Goal: Book appointment/travel/reservation

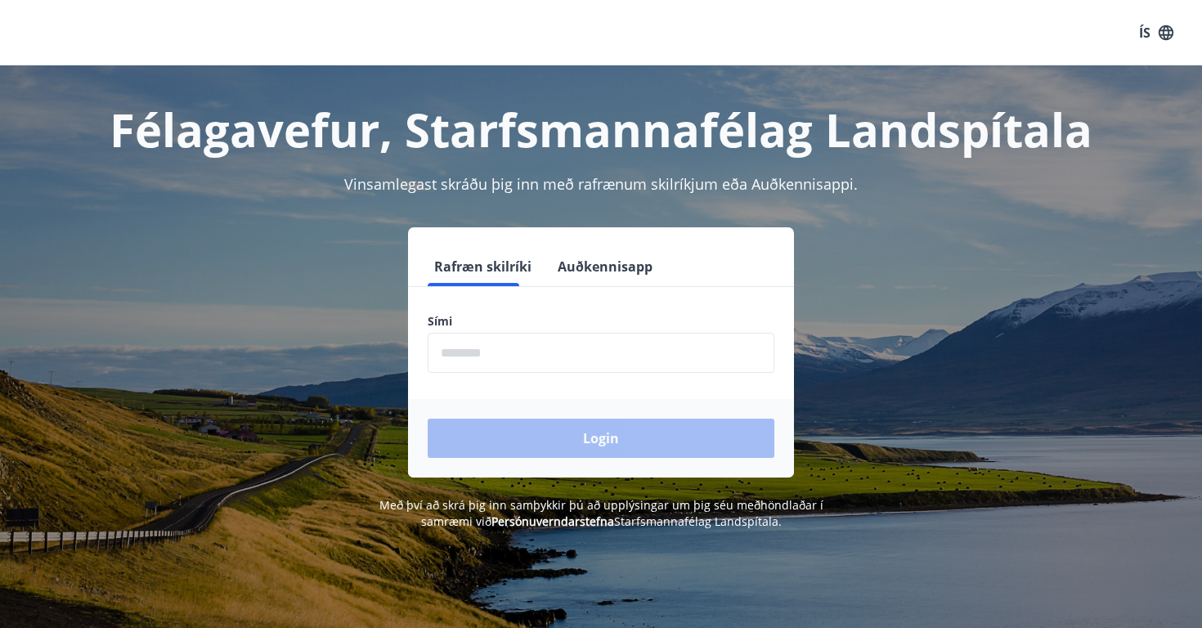
click at [514, 362] on input "phone" at bounding box center [601, 353] width 347 height 40
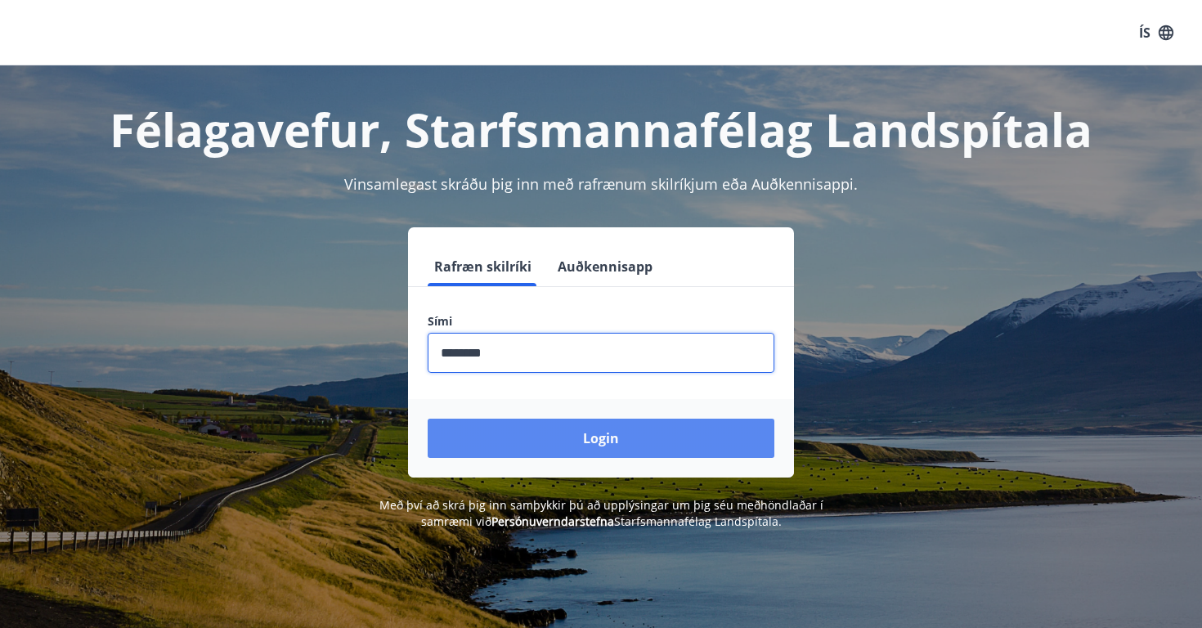
type input "********"
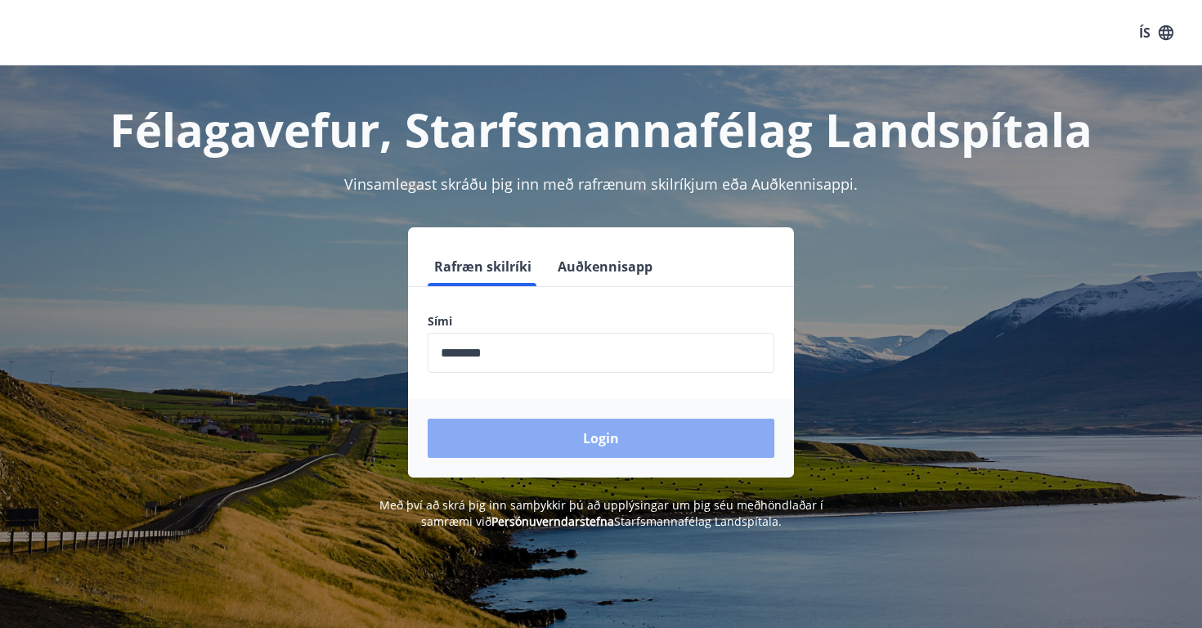
click at [510, 457] on button "Login" at bounding box center [601, 438] width 347 height 39
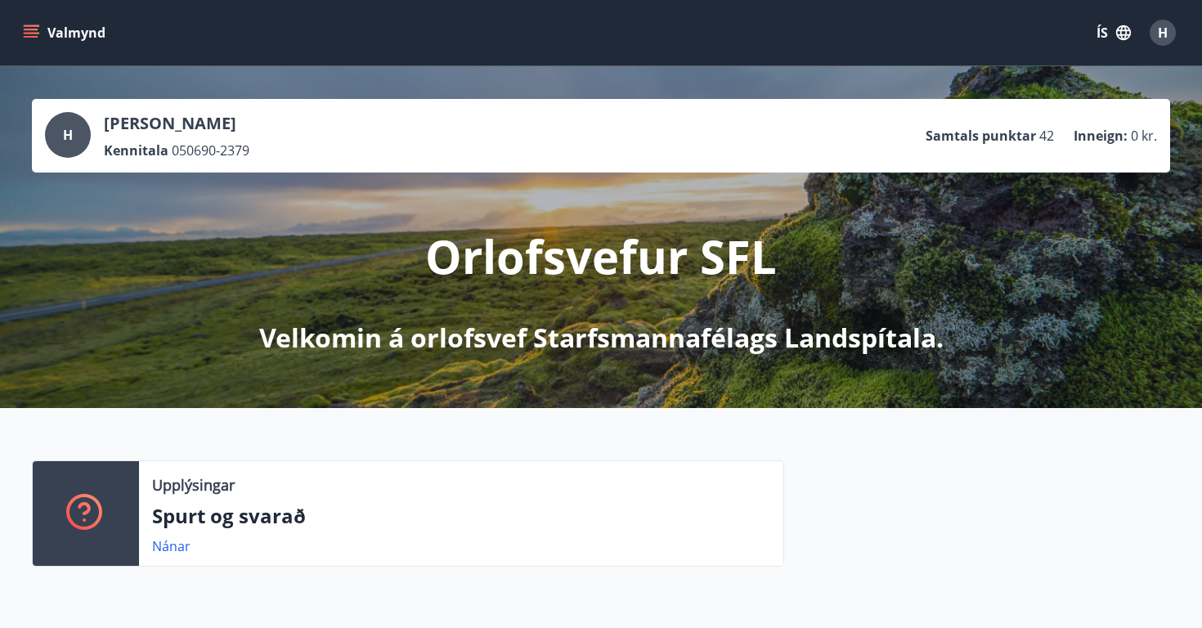
click at [29, 28] on icon "menu" at bounding box center [31, 33] width 16 height 16
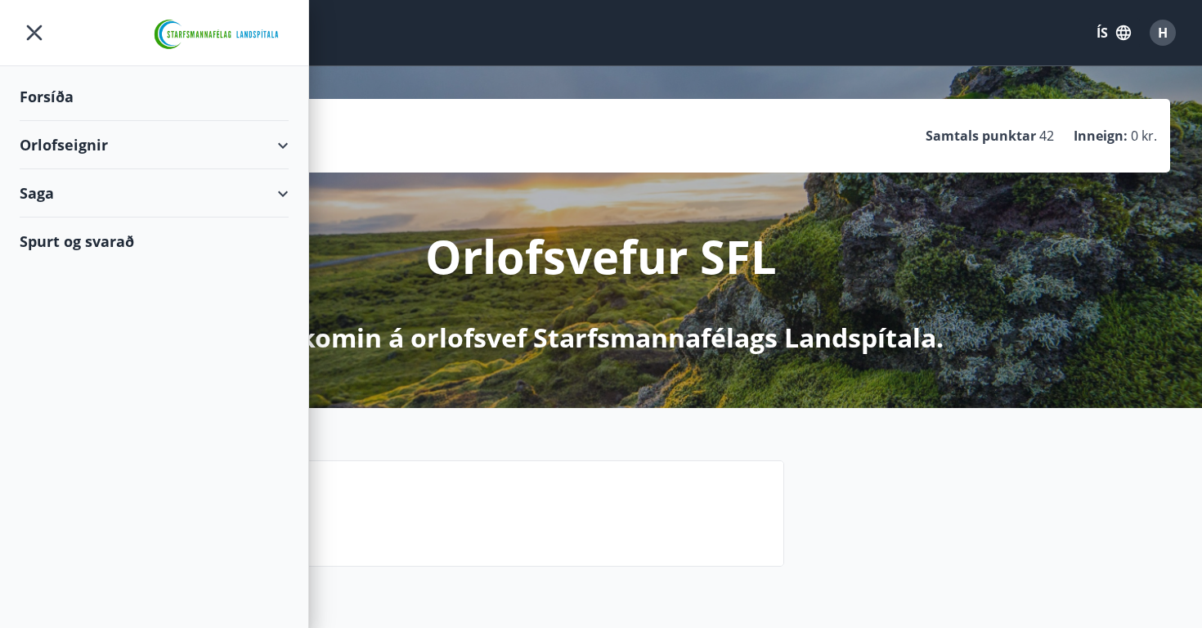
click at [57, 144] on div "Orlofseignir" at bounding box center [154, 145] width 269 height 48
click at [65, 222] on div "Bókunardagatal" at bounding box center [154, 221] width 243 height 34
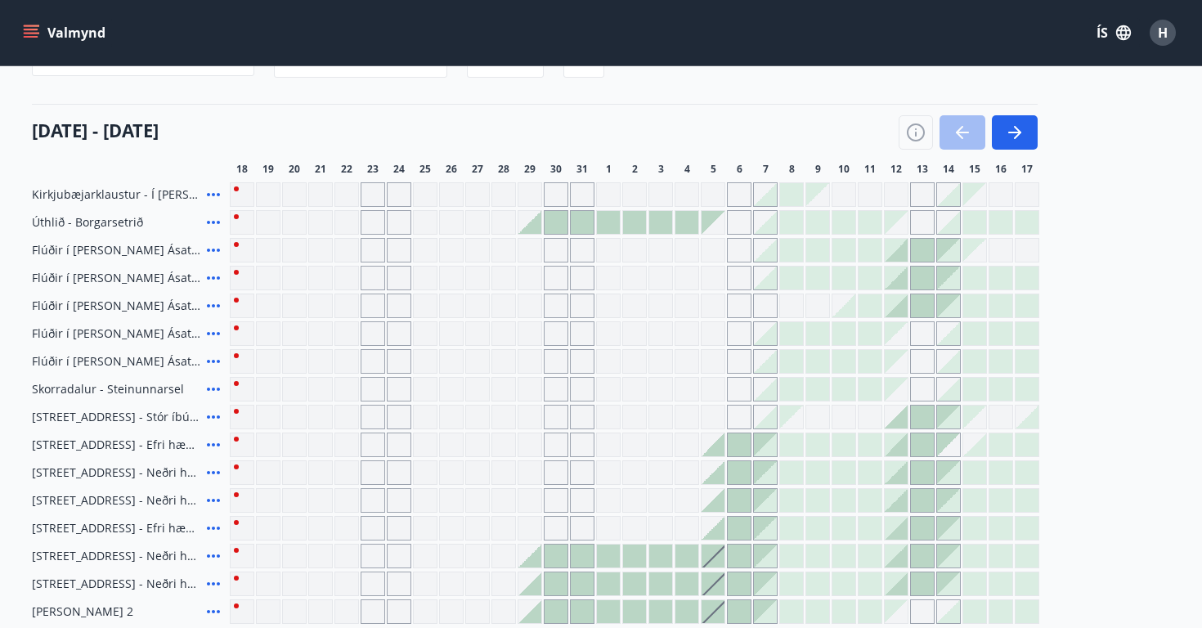
scroll to position [175, 0]
click at [787, 361] on div at bounding box center [791, 359] width 23 height 23
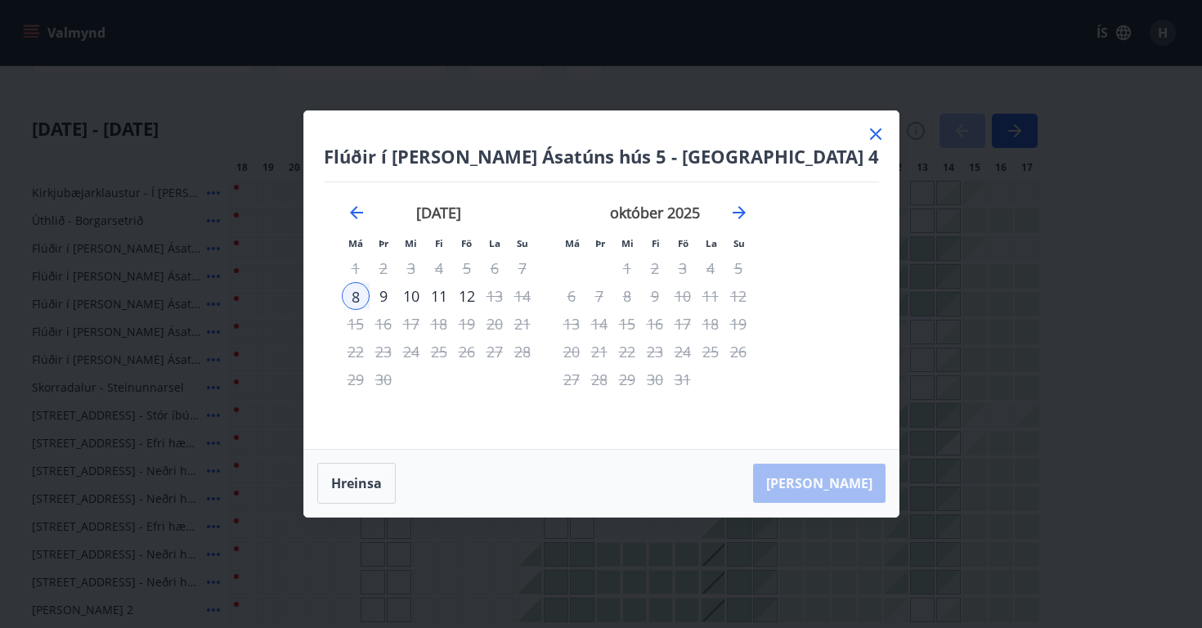
click at [866, 135] on icon at bounding box center [876, 134] width 20 height 20
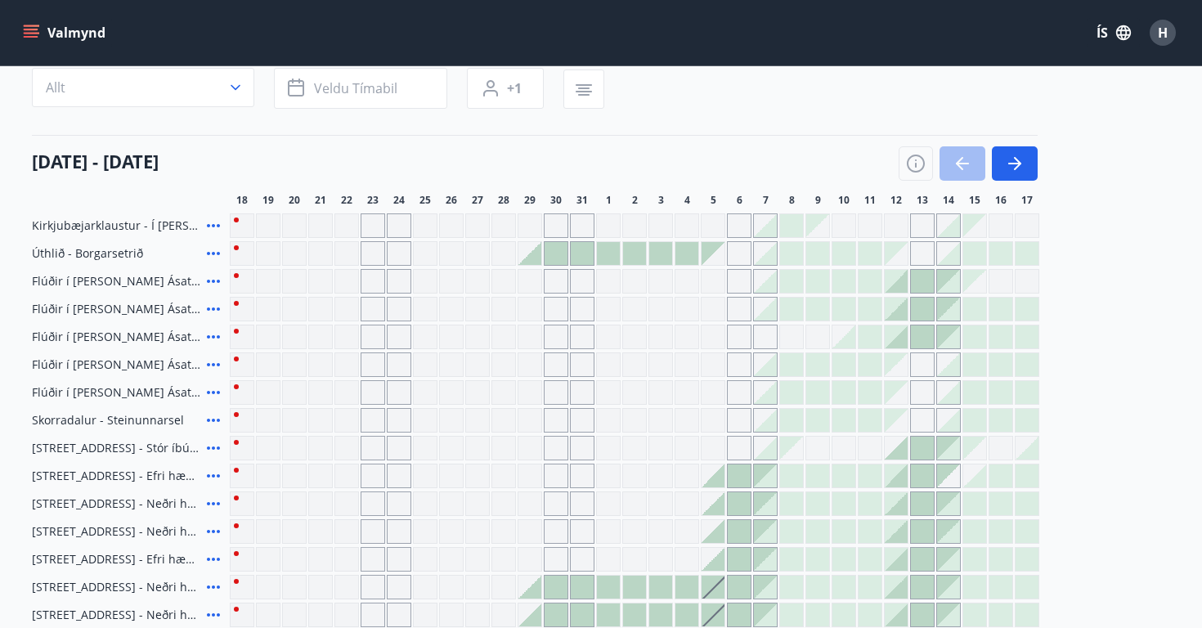
scroll to position [143, 0]
click at [789, 279] on div at bounding box center [791, 280] width 23 height 23
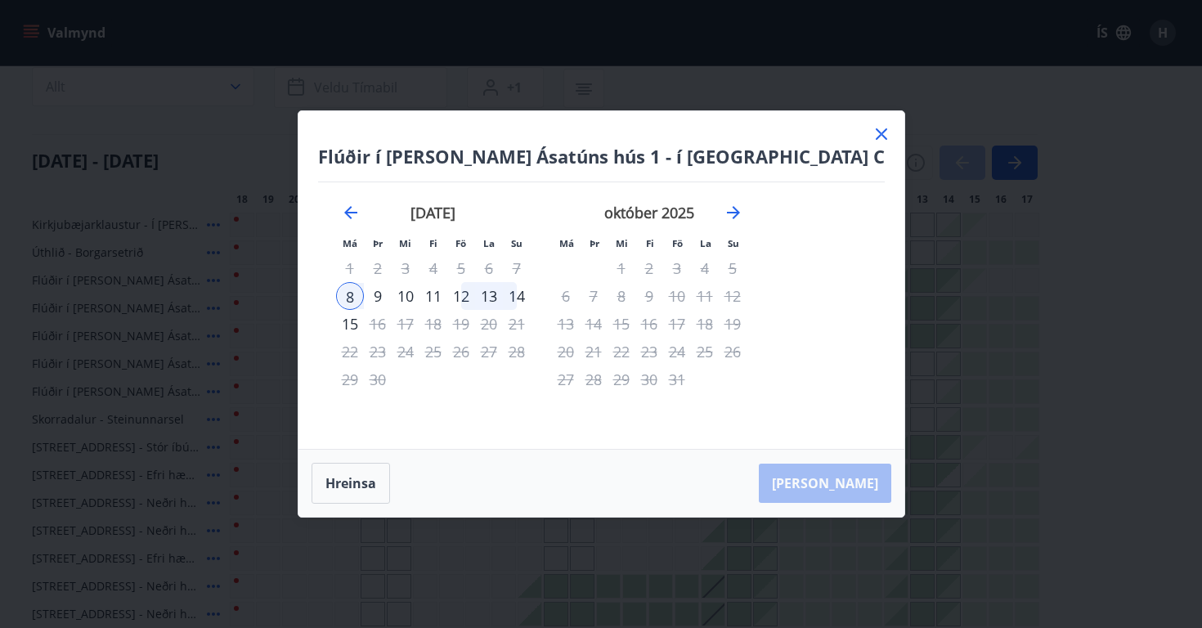
click at [475, 303] on div "12" at bounding box center [461, 296] width 28 height 28
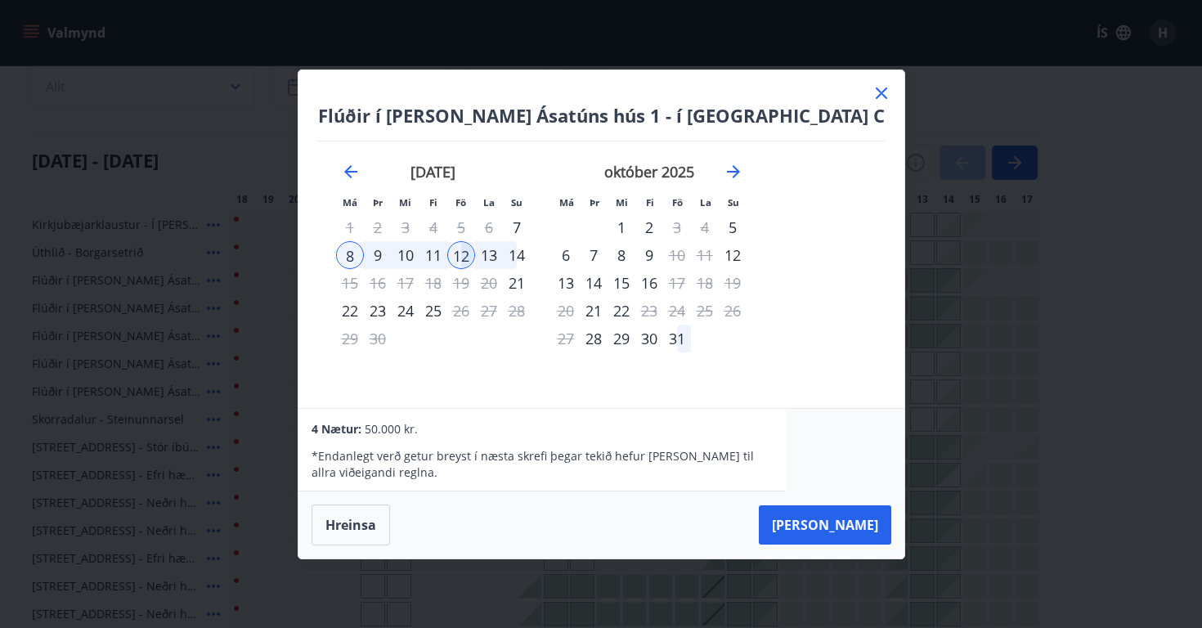
click at [876, 91] on icon at bounding box center [881, 92] width 11 height 11
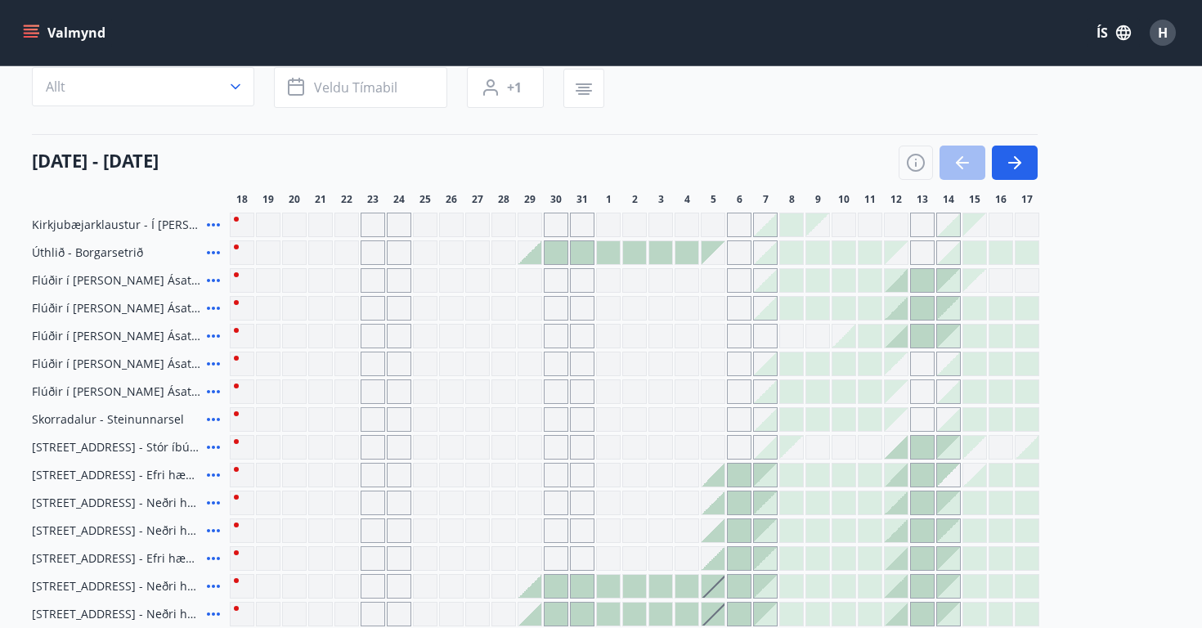
click at [783, 393] on div at bounding box center [791, 391] width 23 height 23
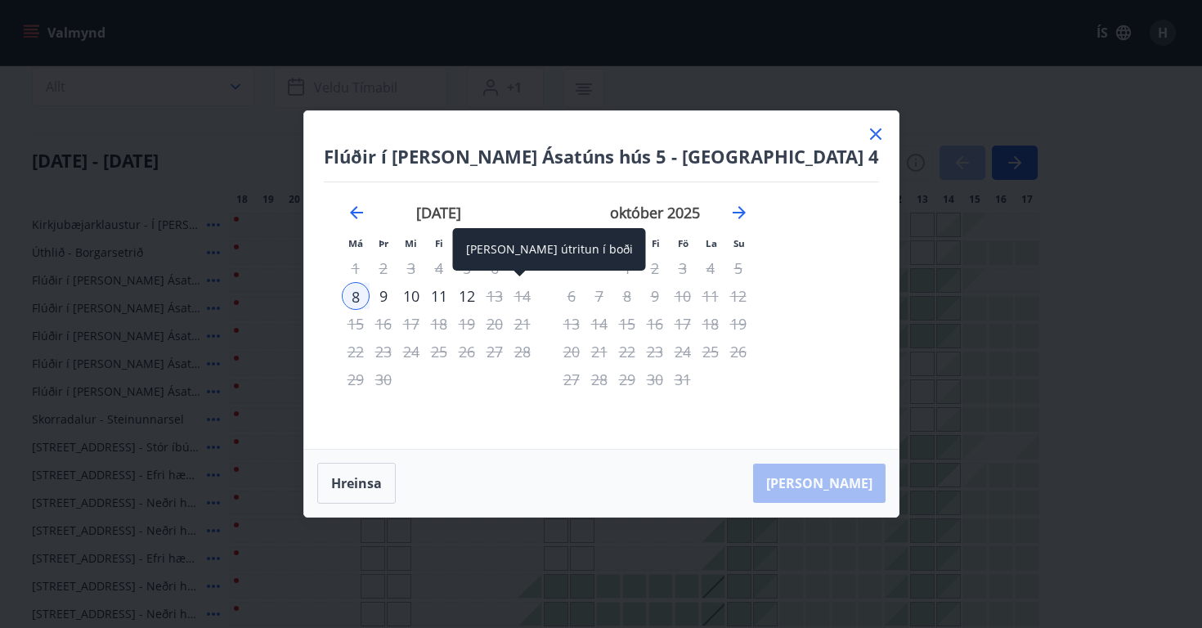
click at [481, 298] on div "12" at bounding box center [467, 296] width 28 height 28
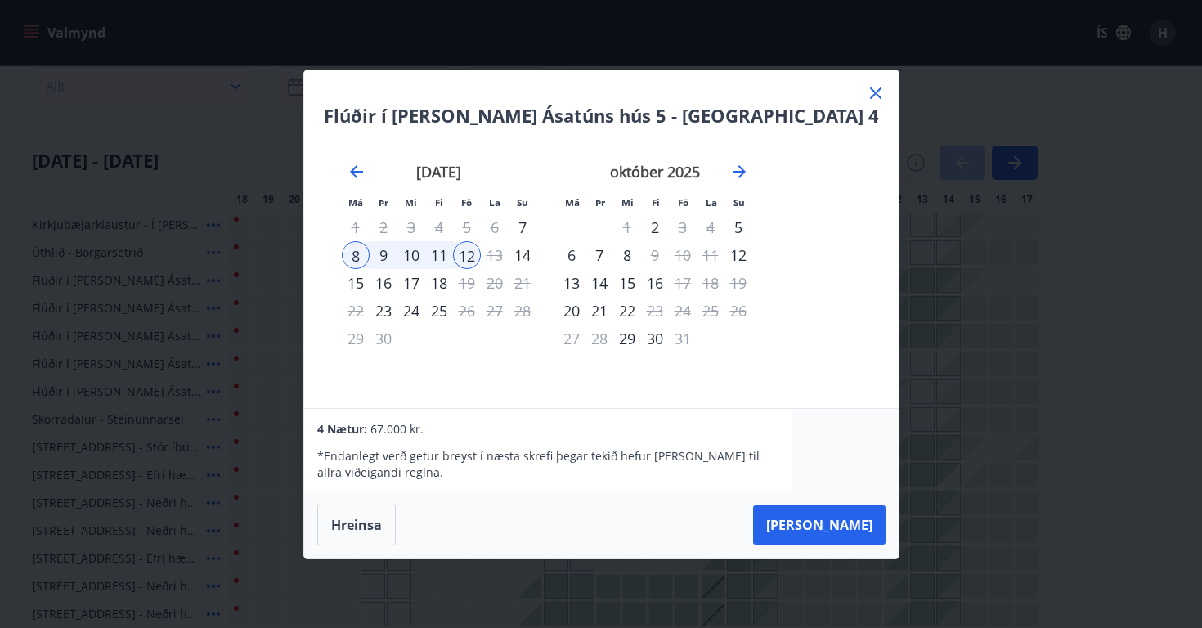
click at [870, 89] on icon at bounding box center [875, 92] width 11 height 11
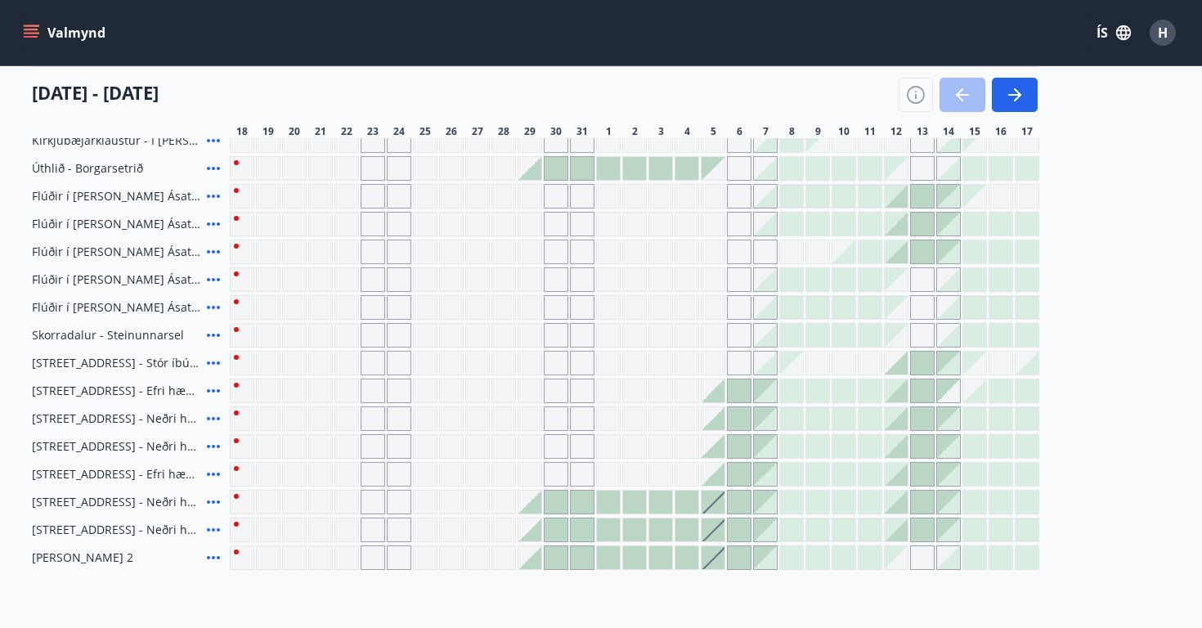
scroll to position [229, 0]
click at [791, 303] on div at bounding box center [791, 305] width 23 height 23
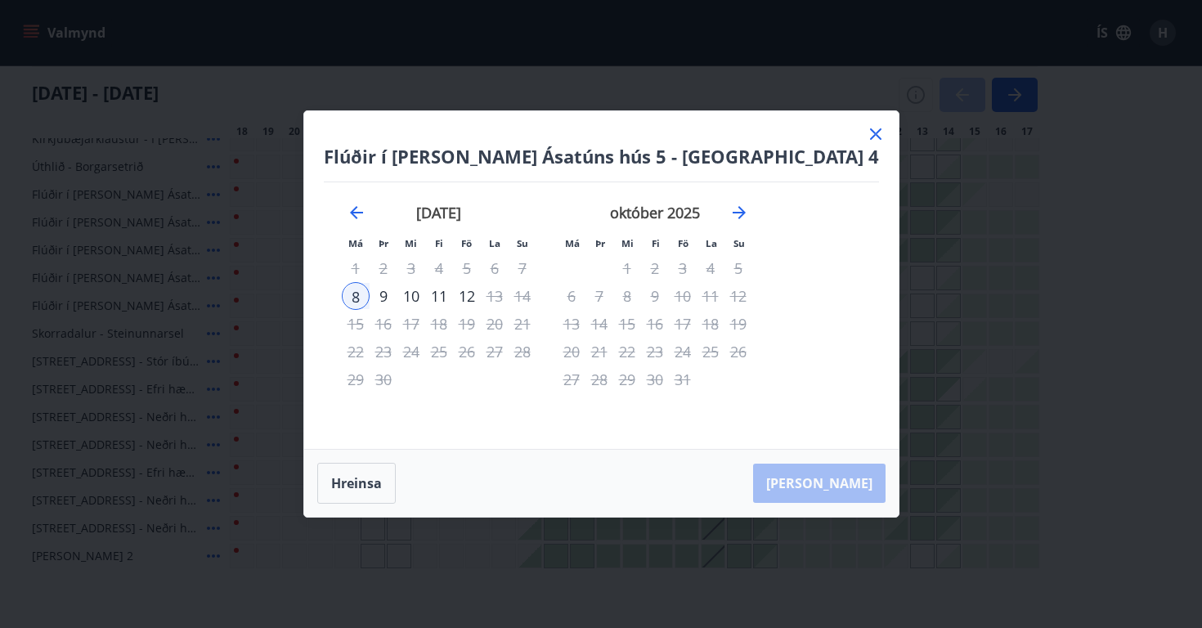
click at [425, 294] on div "10" at bounding box center [411, 296] width 28 height 28
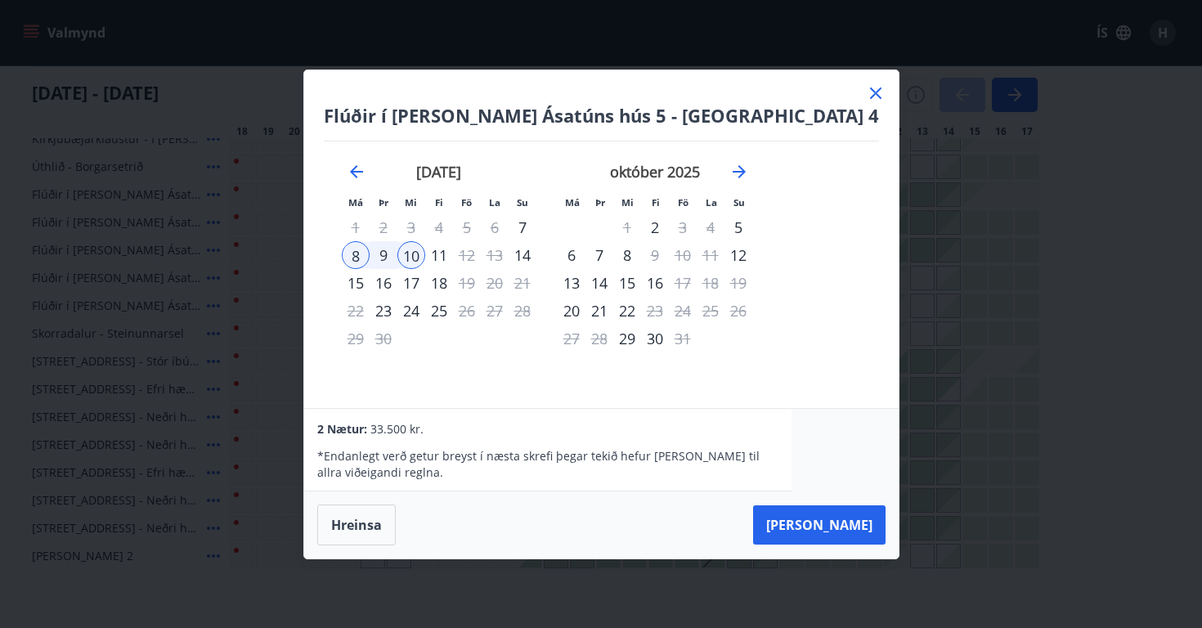
click at [866, 94] on icon at bounding box center [876, 93] width 20 height 20
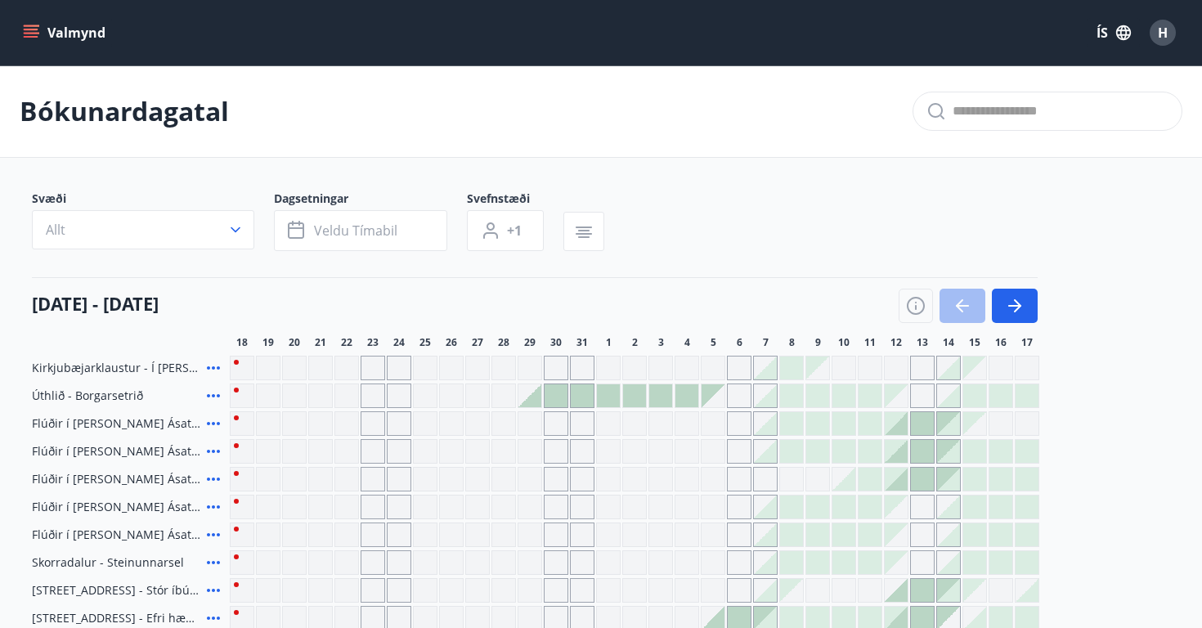
scroll to position [0, 0]
